Goal: Transaction & Acquisition: Book appointment/travel/reservation

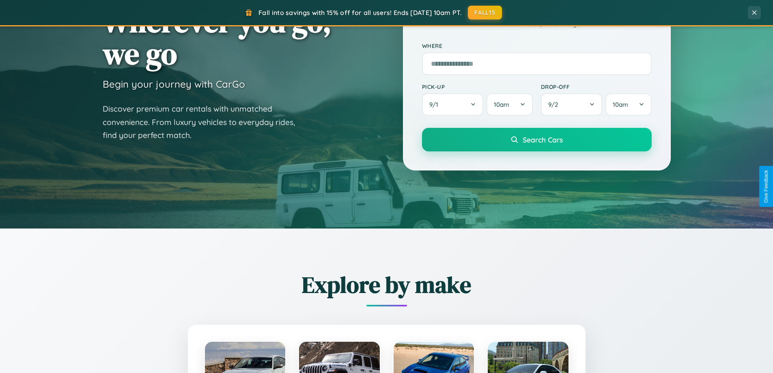
scroll to position [1561, 0]
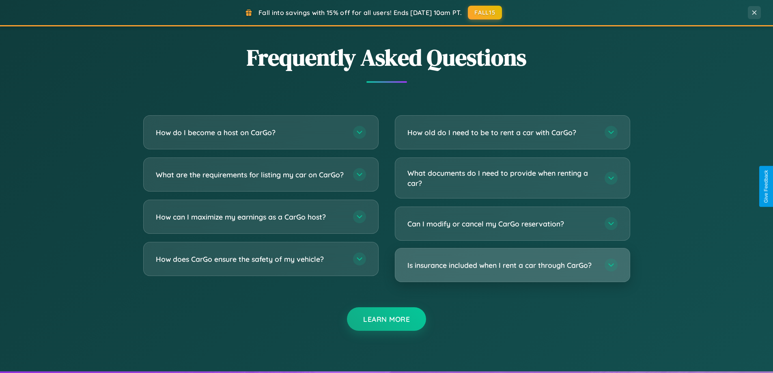
click at [512, 265] on h3 "Is insurance included when I rent a car through CarGo?" at bounding box center [501, 265] width 189 height 10
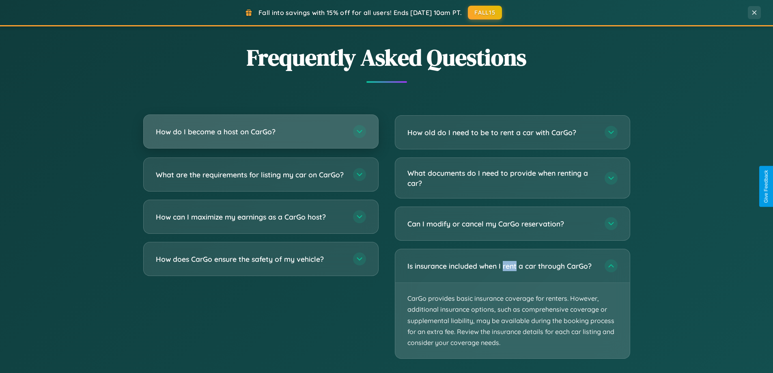
click at [260, 131] on h3 "How do I become a host on CarGo?" at bounding box center [250, 132] width 189 height 10
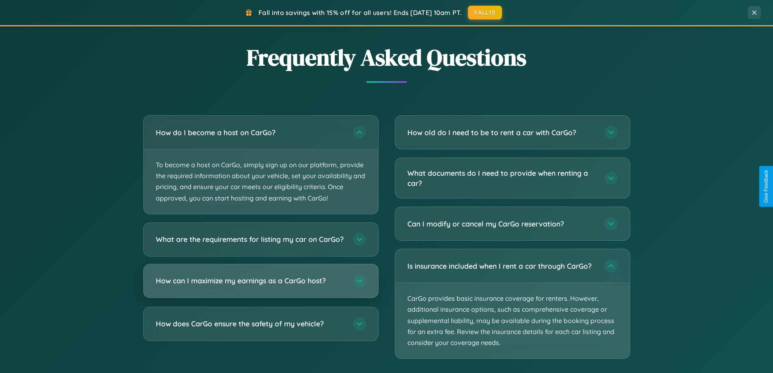
click at [260, 286] on h3 "How can I maximize my earnings as a CarGo host?" at bounding box center [250, 281] width 189 height 10
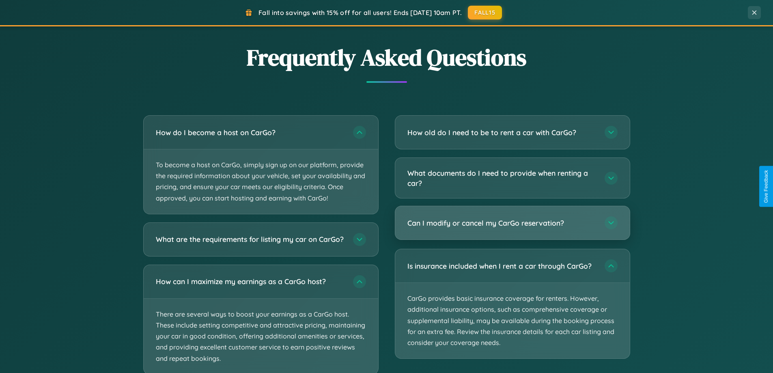
click at [512, 223] on h3 "Can I modify or cancel my CarGo reservation?" at bounding box center [501, 223] width 189 height 10
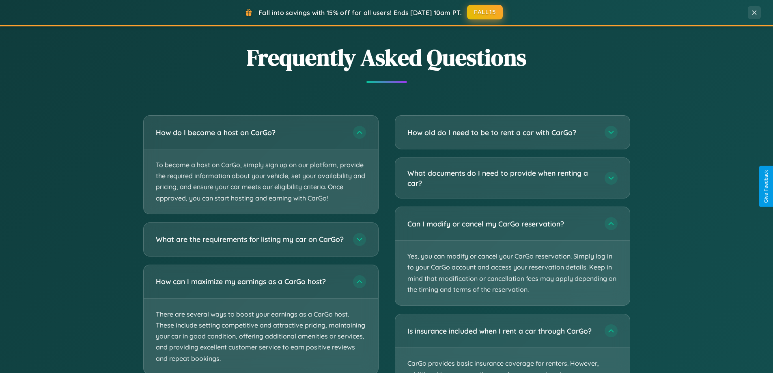
click at [485, 12] on button "FALL15" at bounding box center [485, 12] width 36 height 15
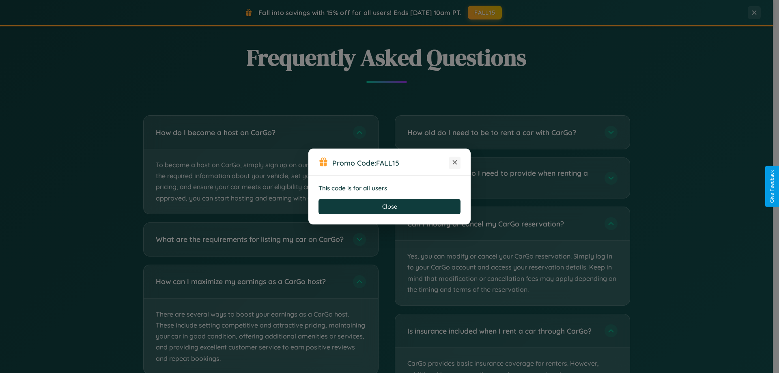
click at [455, 163] on icon at bounding box center [455, 162] width 8 height 8
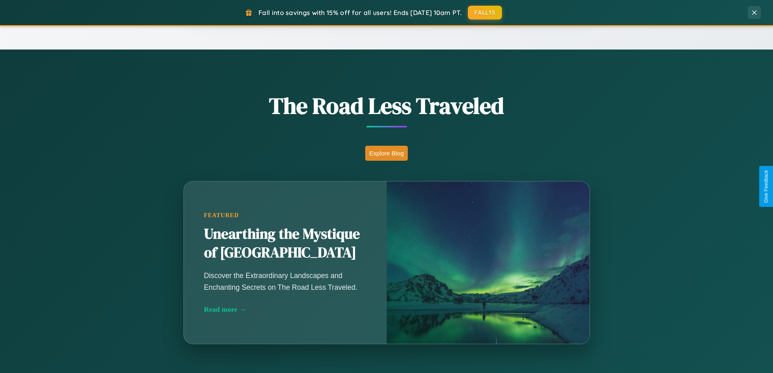
scroll to position [350, 0]
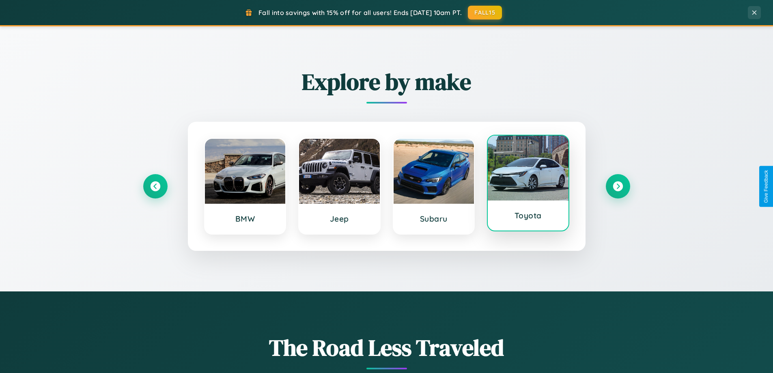
click at [528, 183] on div at bounding box center [528, 168] width 81 height 65
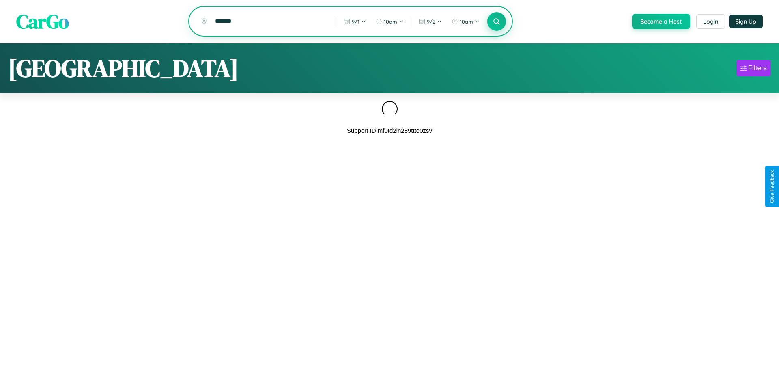
click at [496, 22] on icon at bounding box center [497, 21] width 8 height 8
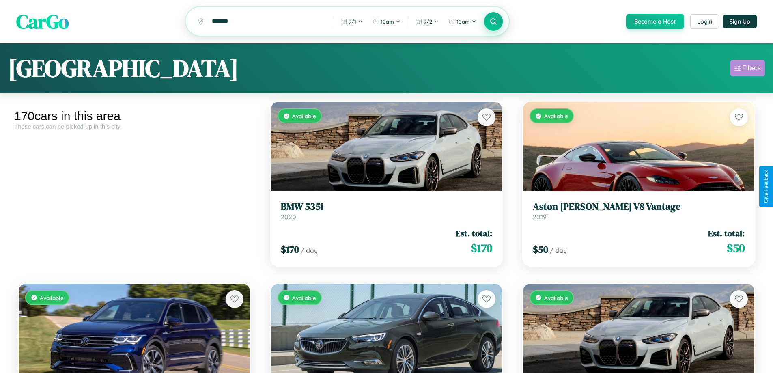
click at [747, 69] on div "Filters" at bounding box center [751, 68] width 19 height 8
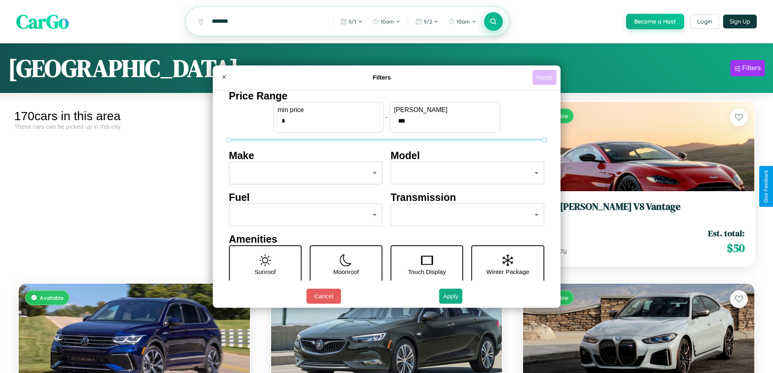
click at [545, 77] on button "Reset" at bounding box center [544, 77] width 24 height 15
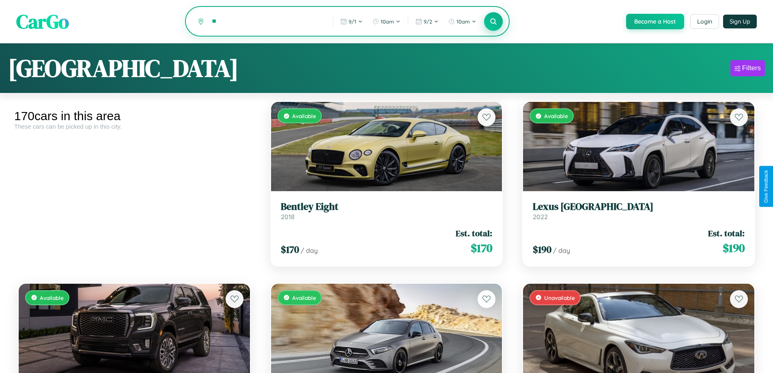
type input "*"
type input "*******"
click at [493, 22] on icon at bounding box center [494, 21] width 8 height 8
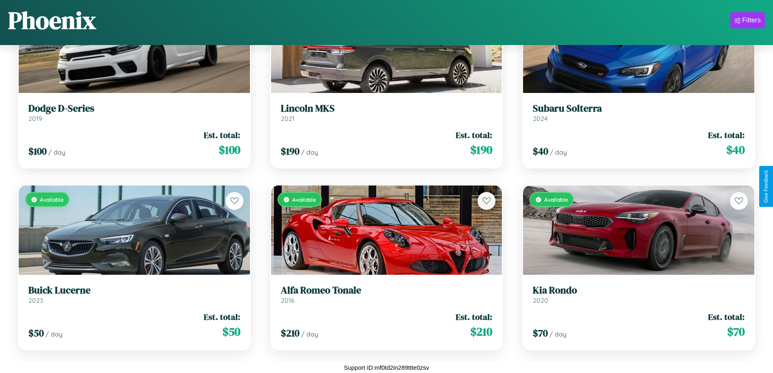
scroll to position [1568, 0]
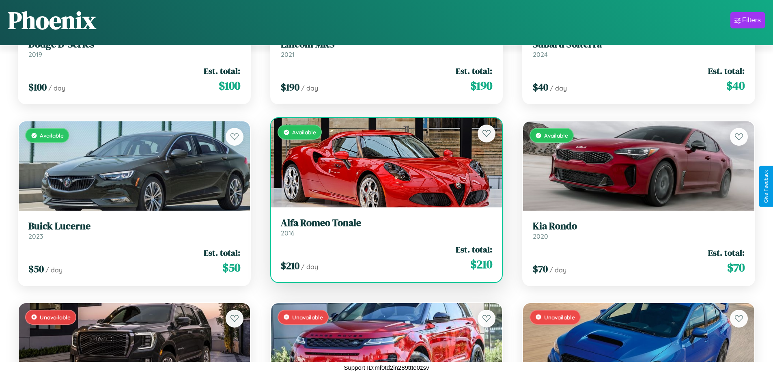
click at [383, 227] on h3 "Alfa Romeo Tonale" at bounding box center [387, 223] width 212 height 12
